Goal: Information Seeking & Learning: Understand process/instructions

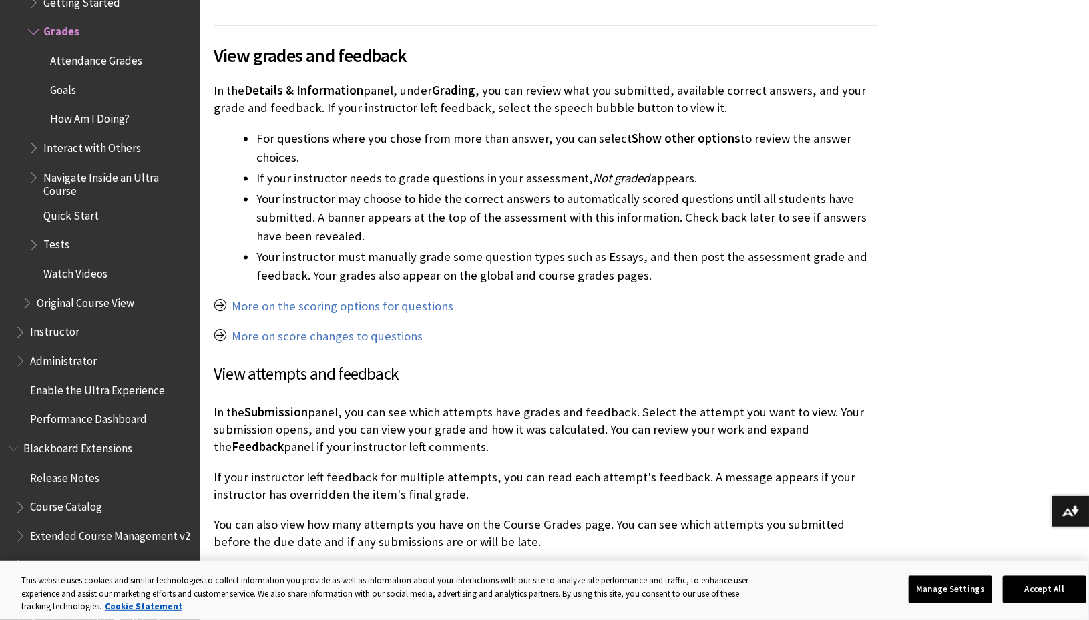
scroll to position [1311, 0]
click at [1067, 598] on button "Accept All" at bounding box center [1044, 590] width 83 height 28
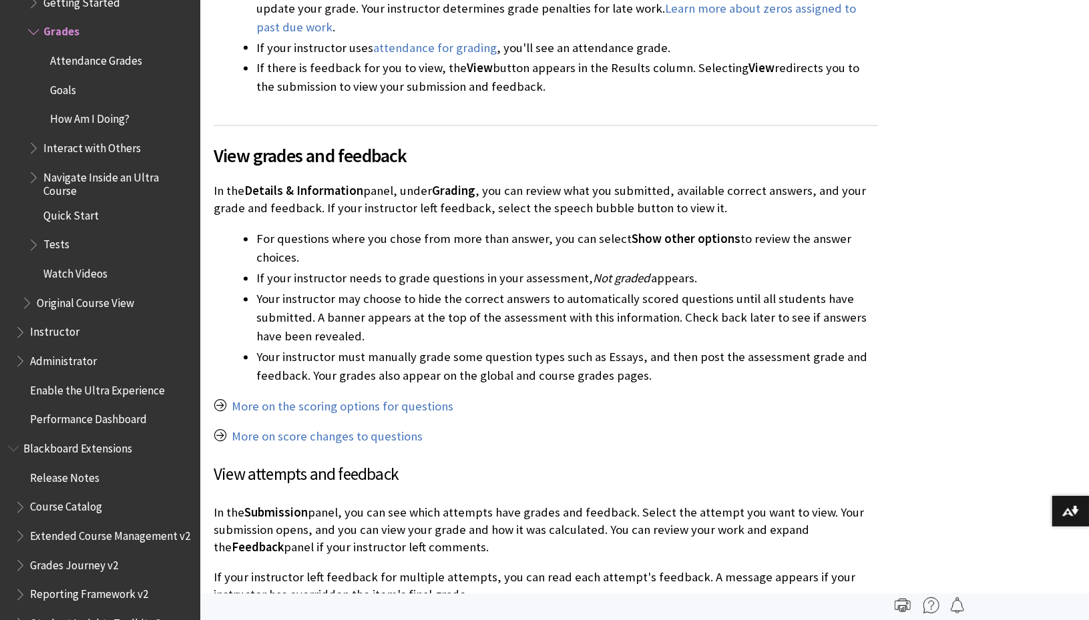
scroll to position [1202, 0]
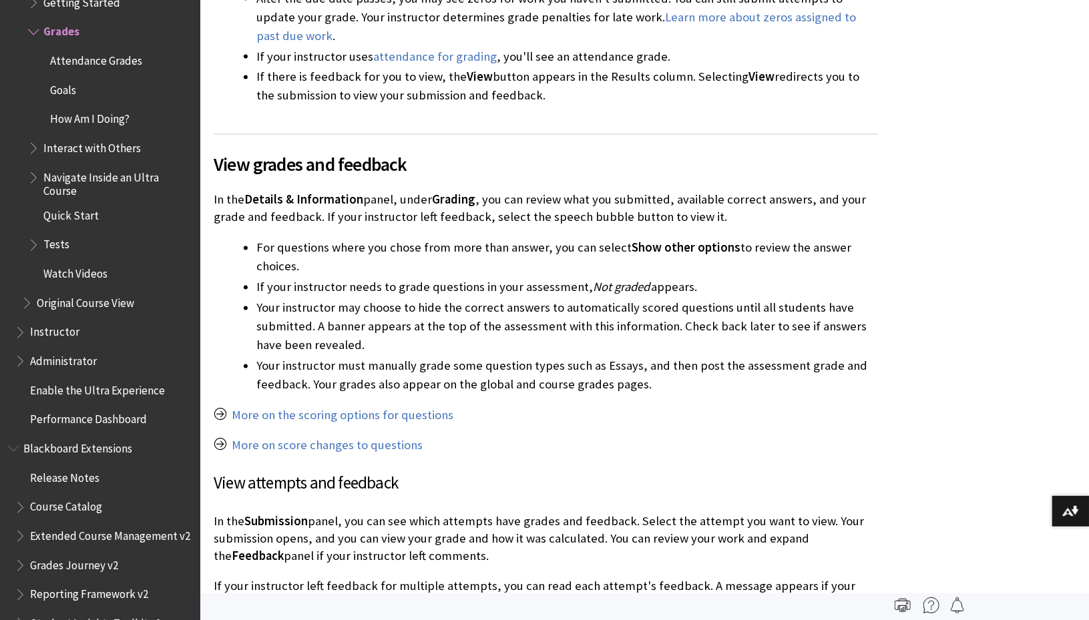
click at [104, 122] on span "How Am I Doing?" at bounding box center [89, 117] width 79 height 18
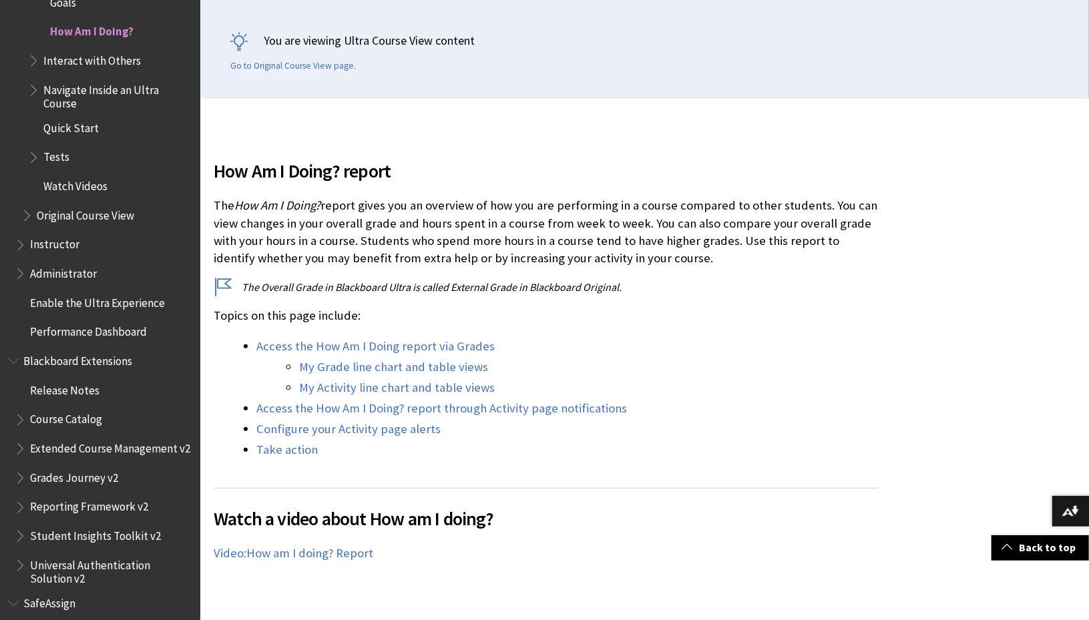
scroll to position [286, 0]
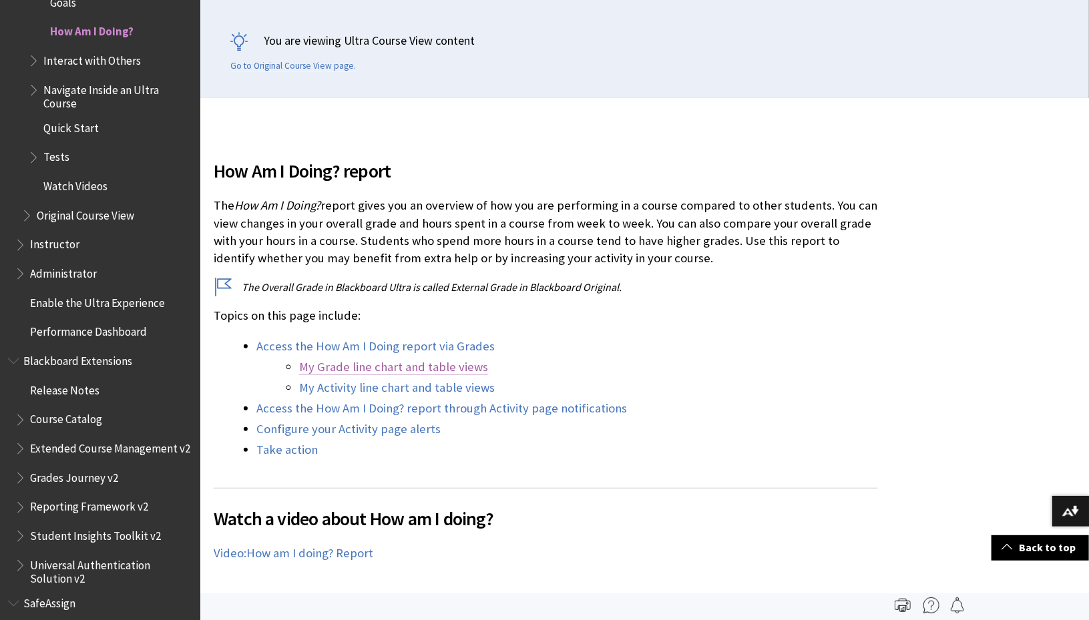
click at [465, 371] on link "My Grade line chart and table views" at bounding box center [393, 367] width 189 height 16
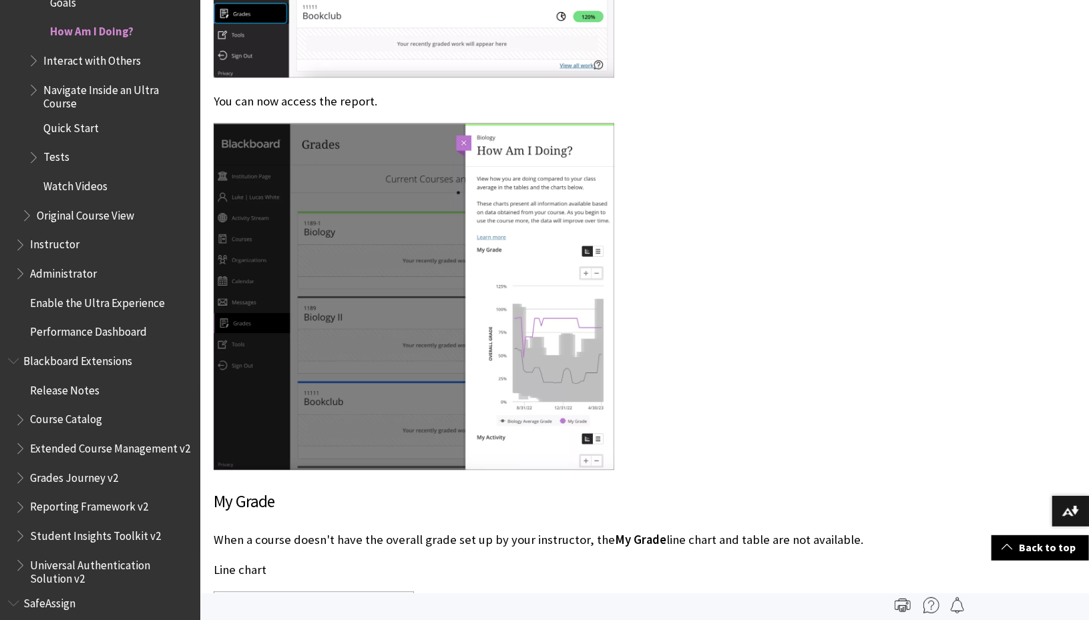
scroll to position [1443, 0]
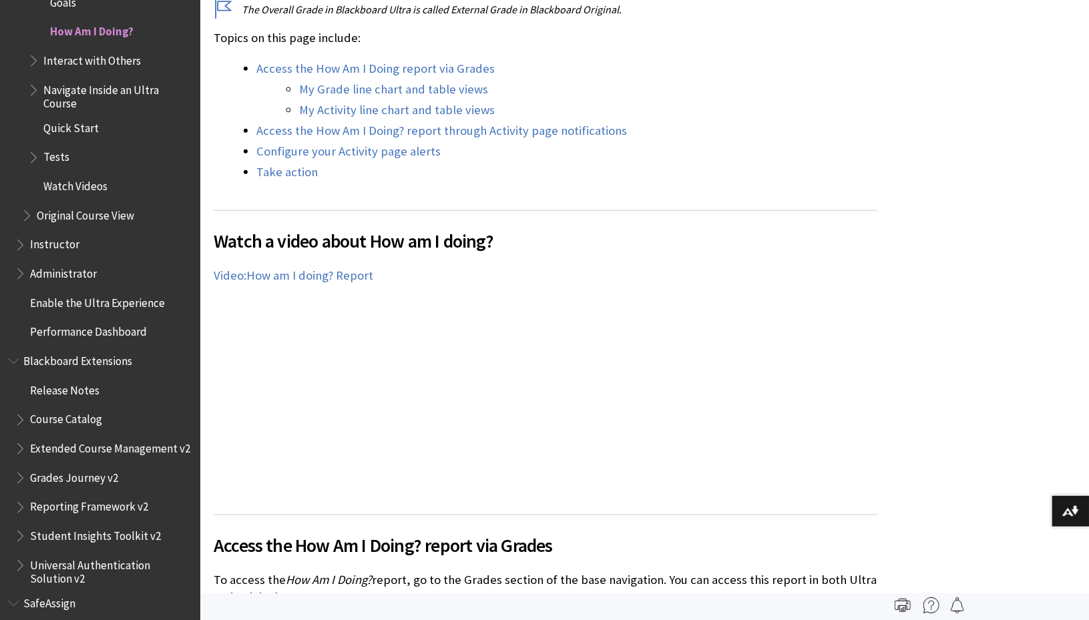
scroll to position [564, 0]
